Goal: Task Accomplishment & Management: Manage account settings

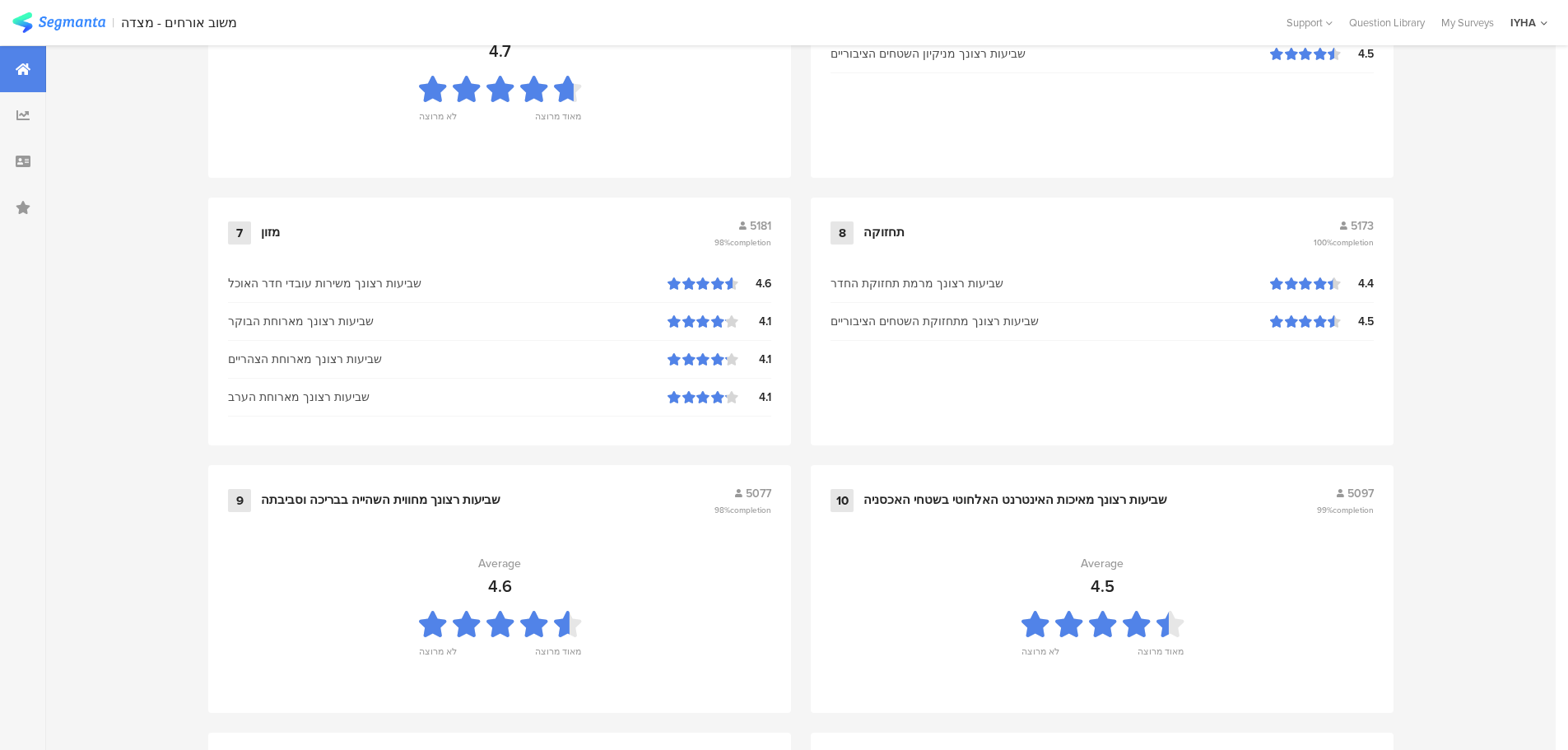
scroll to position [1665, 0]
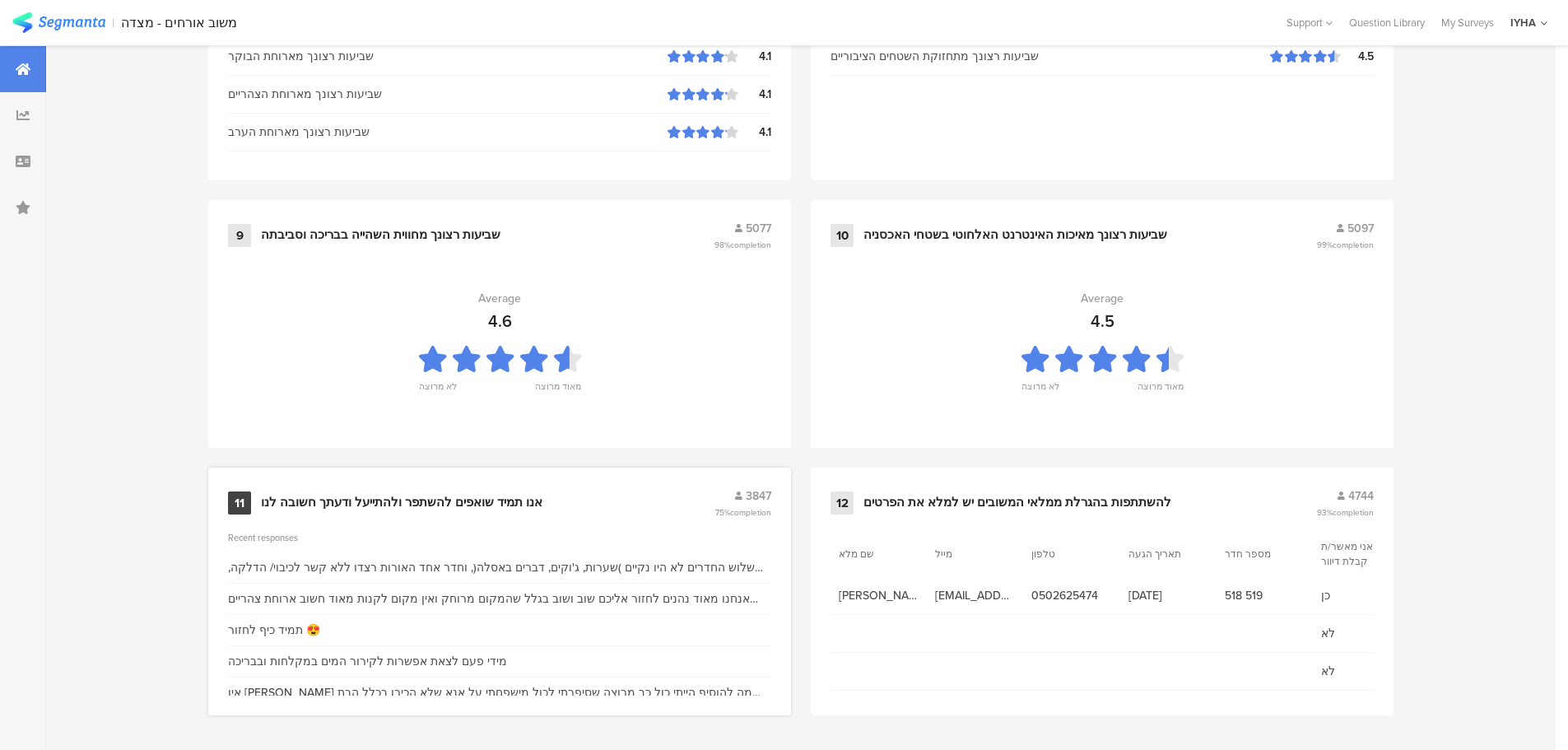
click at [475, 492] on div "11 אנו תמיד שואפים להשתפר ולהתייעל ודעתך חשובה לנו 3847 75% completion" at bounding box center [499, 502] width 543 height 32
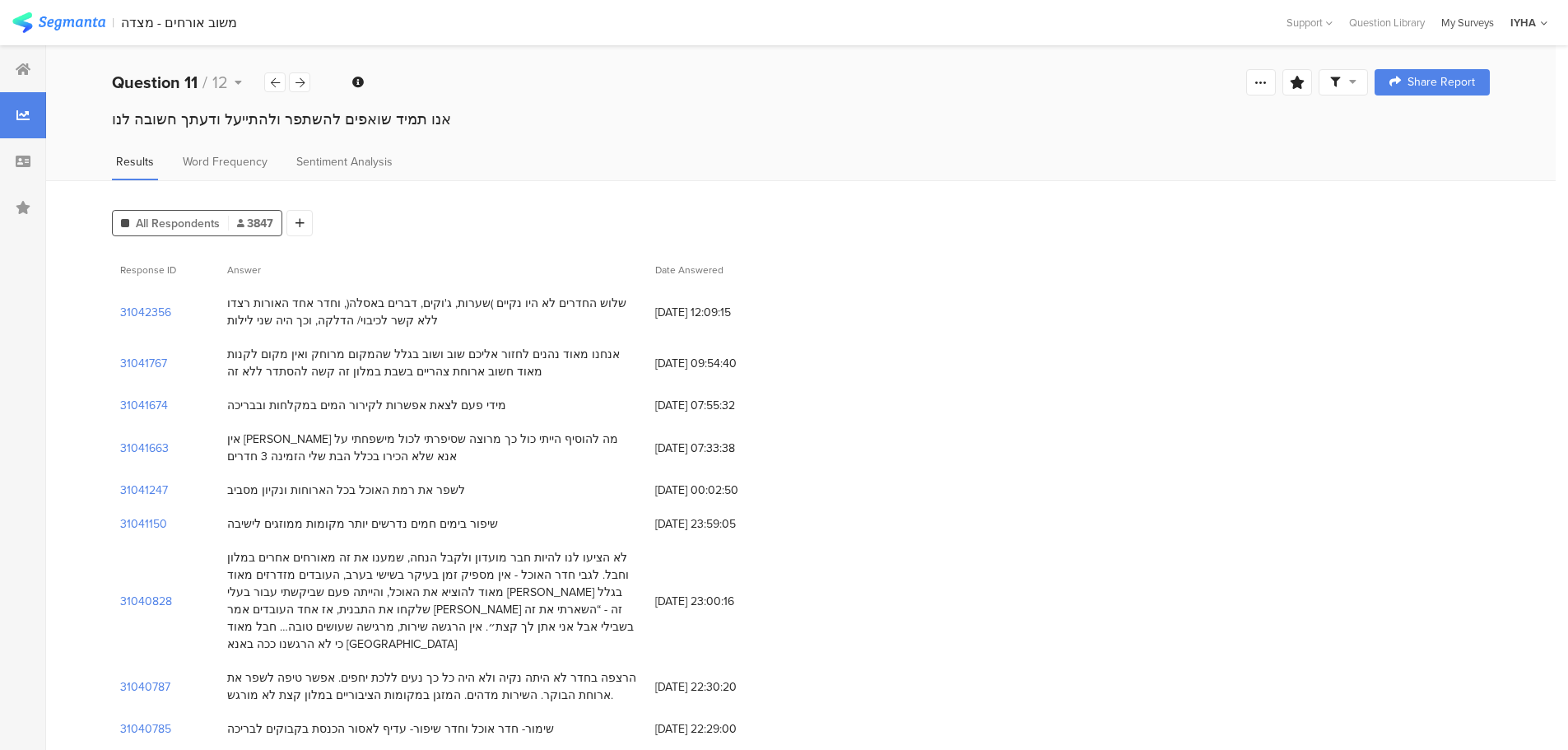
click at [764, 23] on div "My Surveys" at bounding box center [1468, 22] width 69 height 15
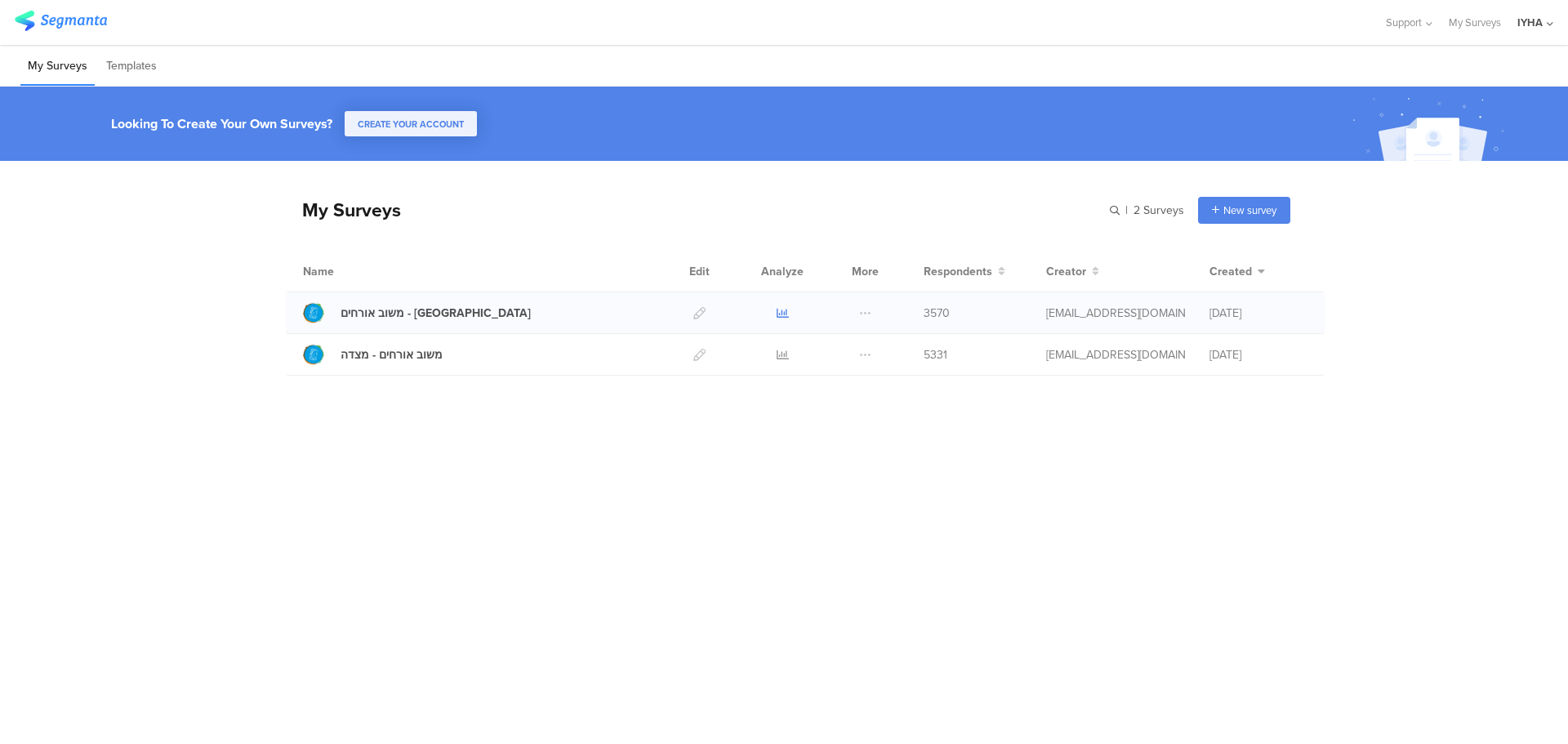
click at [779, 311] on icon at bounding box center [782, 313] width 12 height 12
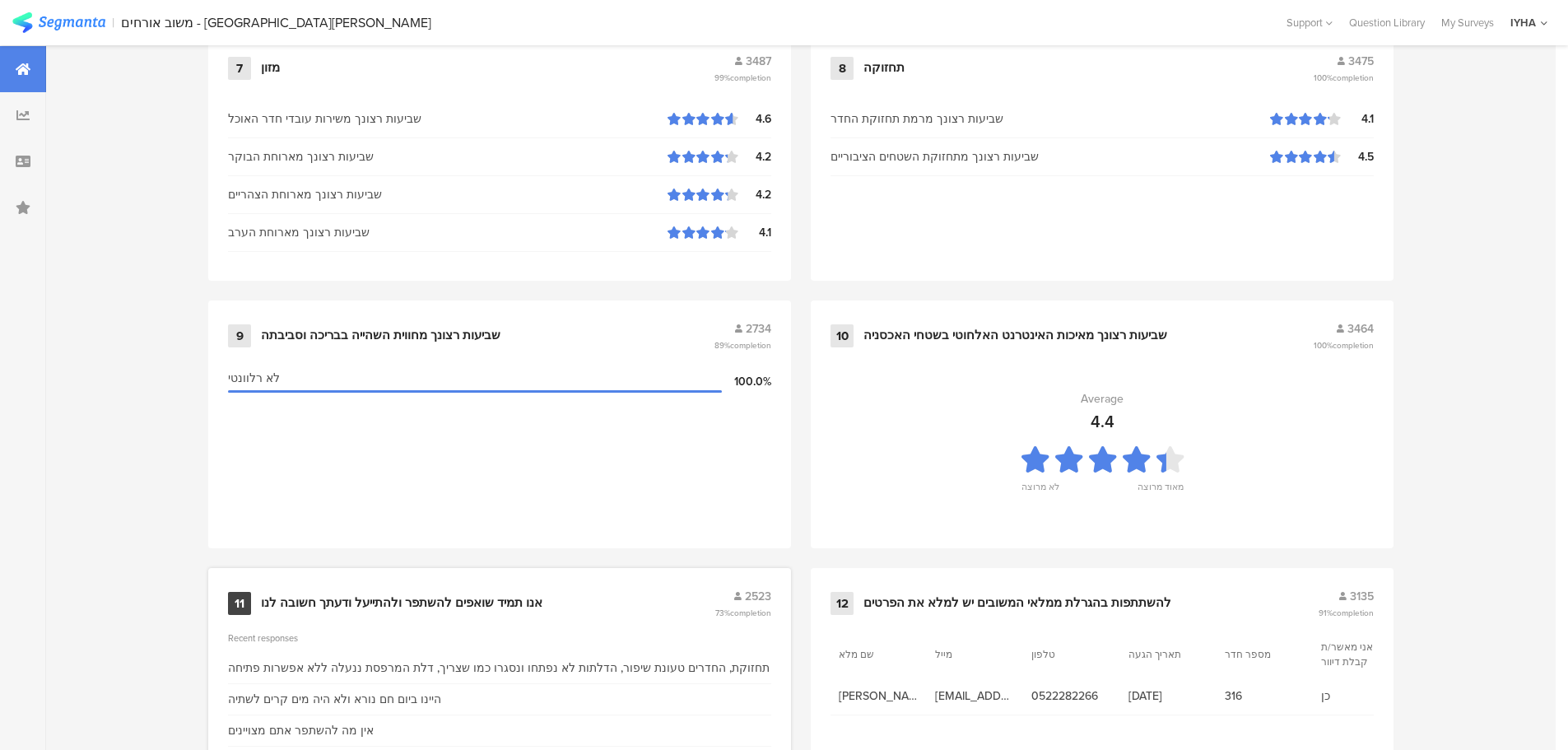
scroll to position [1665, 0]
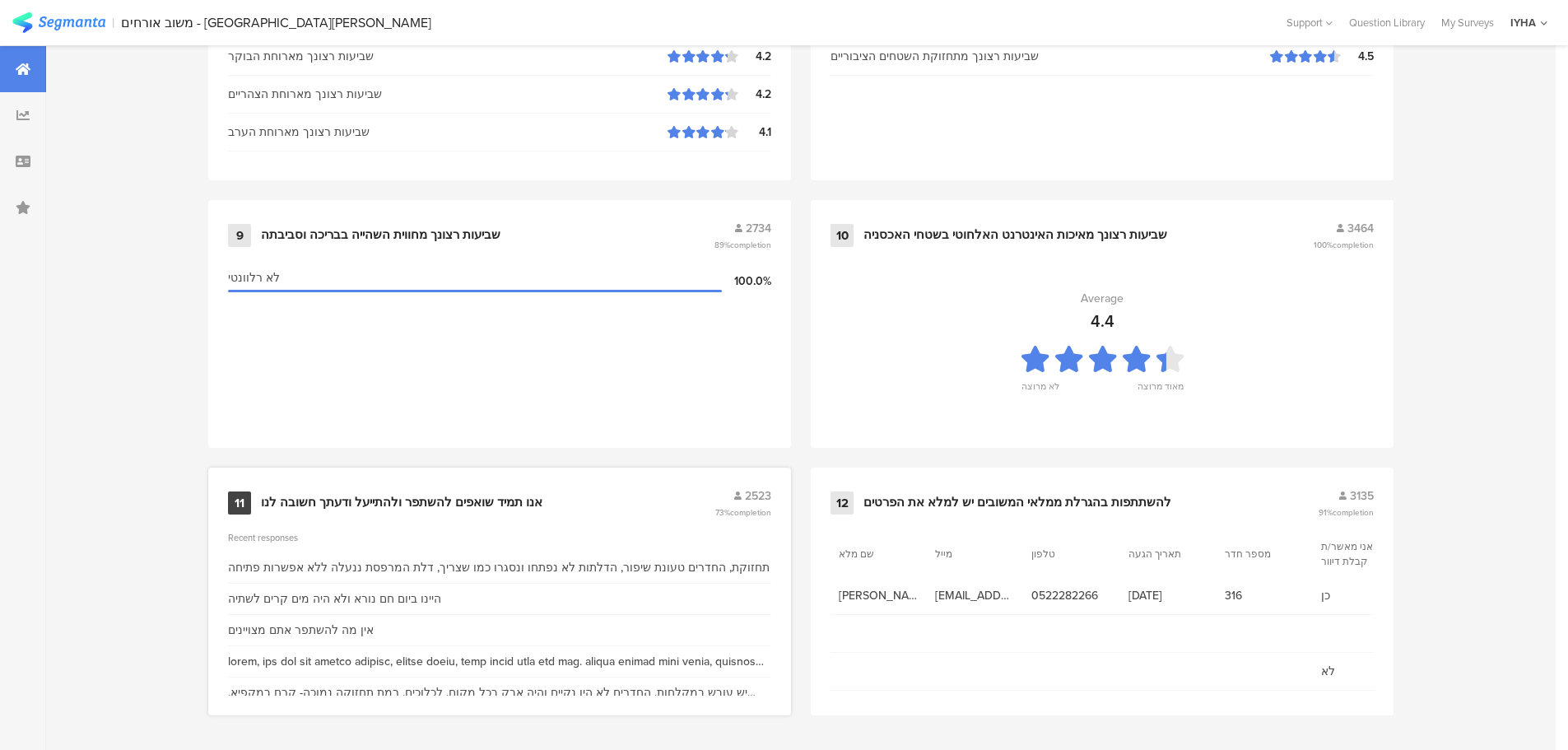
click at [356, 492] on div "11 אנו תמיד שואפים להשתפר ולהתייעל ודעתך חשובה לנו 2523 73% completion" at bounding box center [499, 502] width 543 height 32
